Goal: Information Seeking & Learning: Learn about a topic

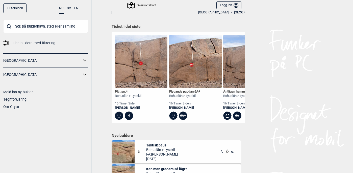
scroll to position [212, 0]
click at [143, 68] on img at bounding box center [141, 61] width 53 height 53
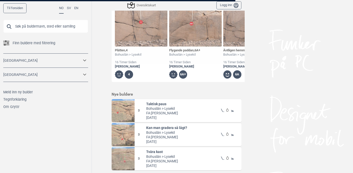
scroll to position [258, 0]
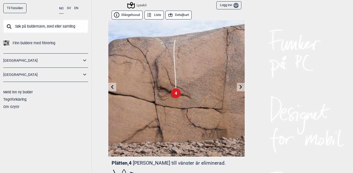
click at [239, 87] on link at bounding box center [241, 87] width 8 height 8
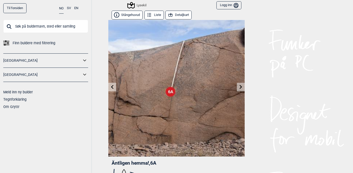
click at [239, 87] on link at bounding box center [241, 87] width 8 height 8
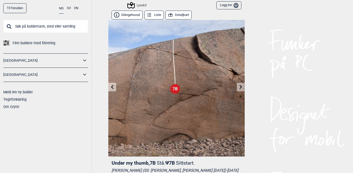
click at [239, 87] on link at bounding box center [241, 87] width 8 height 8
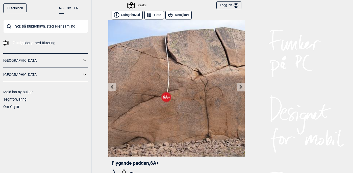
click at [239, 87] on link at bounding box center [241, 87] width 8 height 8
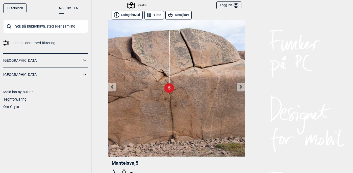
click at [75, 9] on button "EN" at bounding box center [76, 8] width 4 height 10
click at [75, 8] on button "EN" at bounding box center [76, 8] width 4 height 10
click at [38, 41] on span "Find boulders using filters" at bounding box center [33, 42] width 41 height 7
